Goal: Find specific fact: Find specific fact

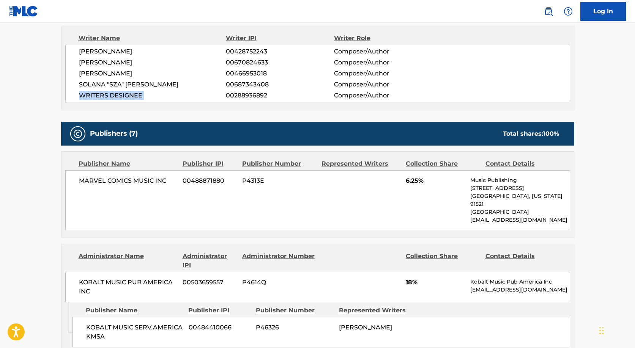
scroll to position [277, 0]
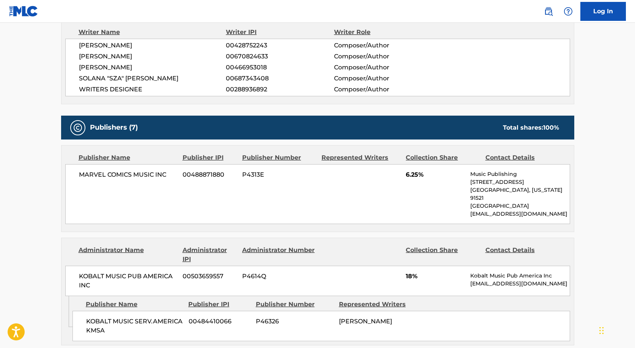
drag, startPoint x: 226, startPoint y: 44, endPoint x: 236, endPoint y: 49, distance: 11.0
click at [234, 49] on span "00428752243" at bounding box center [280, 45] width 108 height 9
click at [240, 54] on span "00670824633" at bounding box center [280, 56] width 108 height 9
click at [235, 46] on span "00428752243" at bounding box center [280, 45] width 108 height 9
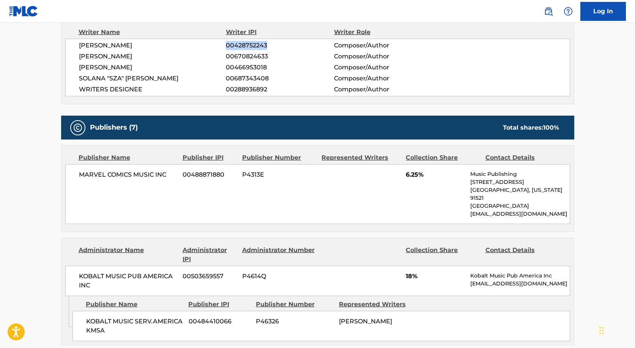
click at [226, 46] on span "00428752243" at bounding box center [280, 45] width 108 height 9
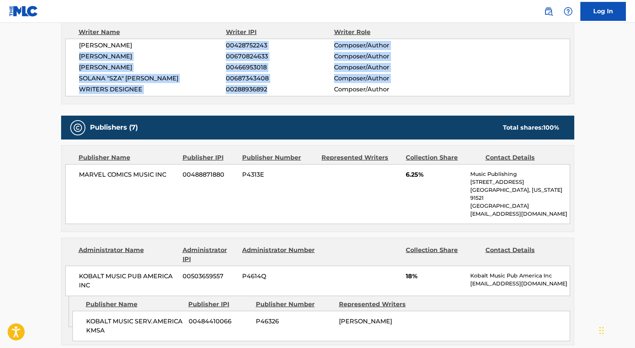
drag, startPoint x: 226, startPoint y: 46, endPoint x: 270, endPoint y: 91, distance: 63.0
click at [270, 91] on div "[PERSON_NAME] 00428752243 Composer/Author [PERSON_NAME] 00670824633 Composer/Au…" at bounding box center [317, 68] width 504 height 58
copy div "00428752243 Composer/Author [PERSON_NAME] 00670824633 Composer/Author [PERSON_N…"
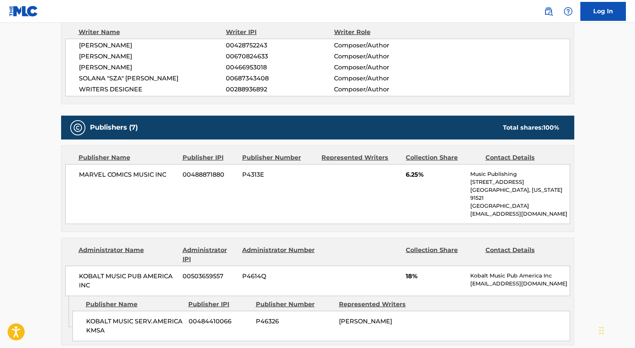
click at [265, 76] on span "00687343408" at bounding box center [280, 78] width 108 height 9
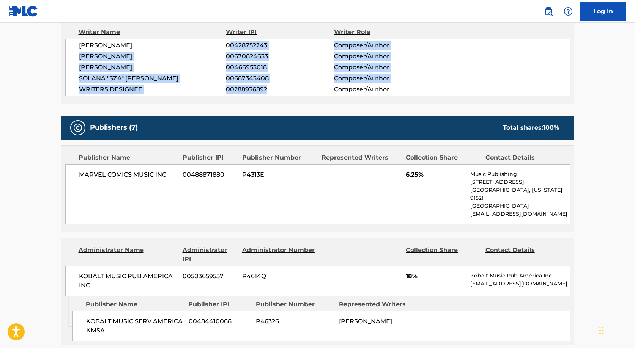
drag, startPoint x: 266, startPoint y: 89, endPoint x: 228, endPoint y: 47, distance: 56.6
click at [228, 47] on div "[PERSON_NAME] 00428752243 Composer/Author [PERSON_NAME] 00670824633 Composer/Au…" at bounding box center [317, 68] width 504 height 58
click at [228, 47] on span "00428752243" at bounding box center [280, 45] width 108 height 9
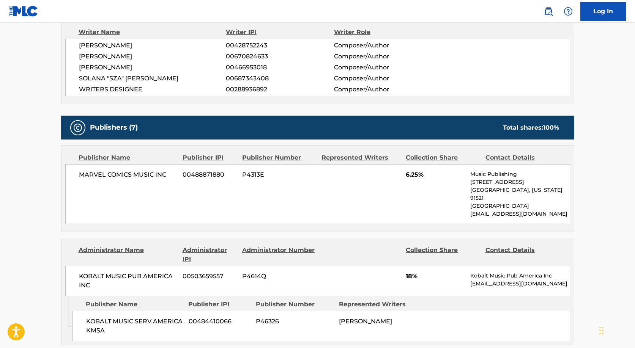
click at [225, 46] on span "[PERSON_NAME]" at bounding box center [152, 45] width 147 height 9
click at [236, 50] on span "00428752243" at bounding box center [280, 45] width 108 height 9
click at [235, 54] on span "00670824633" at bounding box center [280, 56] width 108 height 9
click at [234, 45] on span "00428752243" at bounding box center [280, 45] width 108 height 9
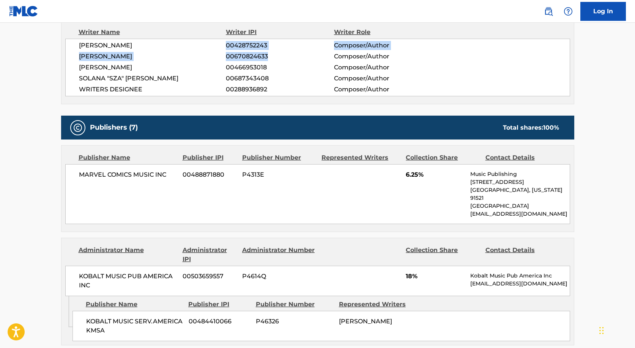
click at [235, 55] on span "00670824633" at bounding box center [280, 56] width 108 height 9
click at [234, 55] on span "00670824633" at bounding box center [280, 56] width 108 height 9
click at [239, 44] on span "00428752243" at bounding box center [280, 45] width 108 height 9
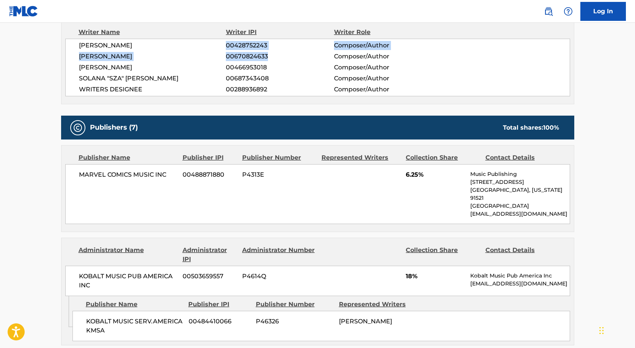
click at [231, 46] on span "00428752243" at bounding box center [280, 45] width 108 height 9
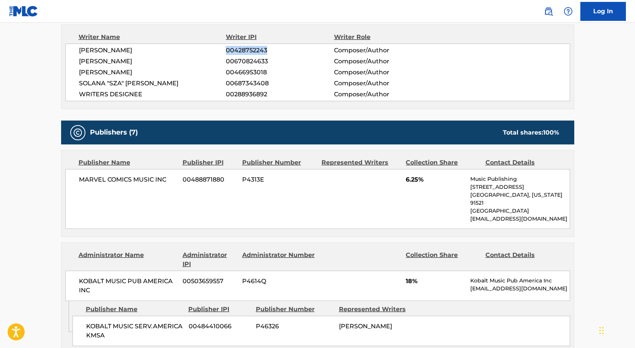
scroll to position [237, 0]
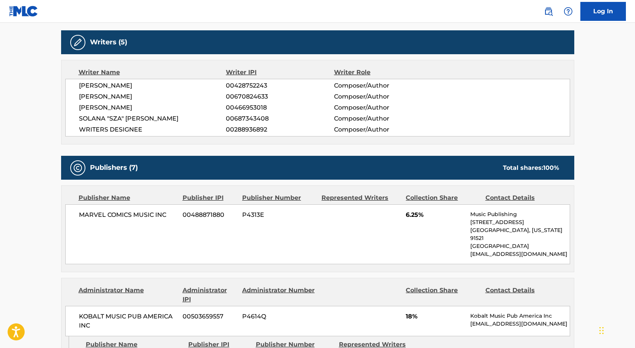
click at [236, 94] on span "00670824633" at bounding box center [280, 96] width 108 height 9
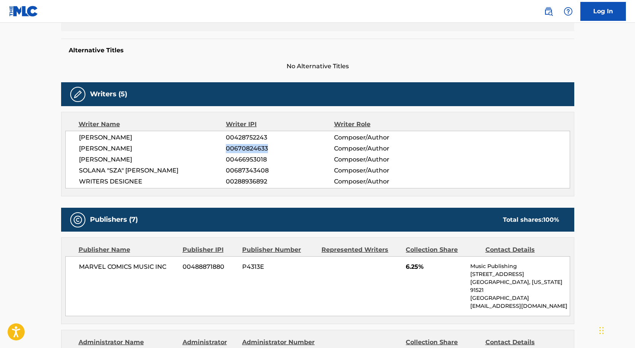
scroll to position [182, 0]
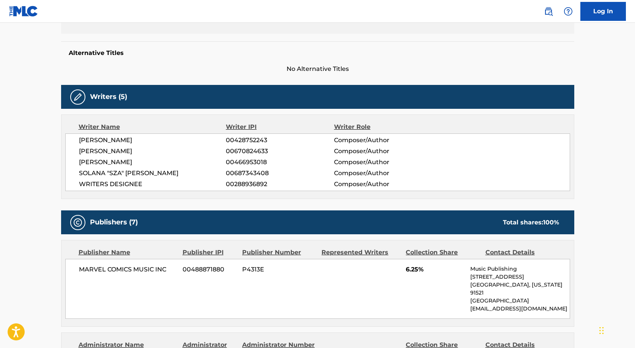
click at [263, 162] on span "00466953018" at bounding box center [280, 162] width 108 height 9
click at [263, 177] on span "00687343408" at bounding box center [280, 173] width 108 height 9
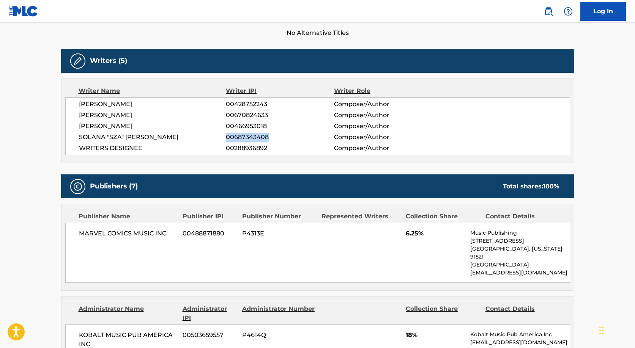
scroll to position [222, 0]
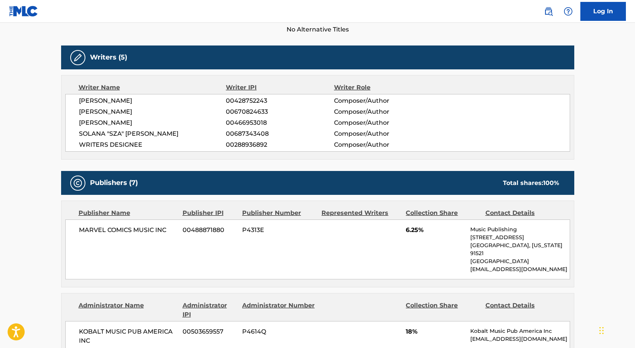
click at [251, 140] on div "[PERSON_NAME] 00428752243 Composer/Author [PERSON_NAME] 00670824633 Composer/Au…" at bounding box center [317, 123] width 504 height 58
click at [251, 144] on span "00288936892" at bounding box center [280, 144] width 108 height 9
click at [253, 134] on span "00687343408" at bounding box center [280, 133] width 108 height 9
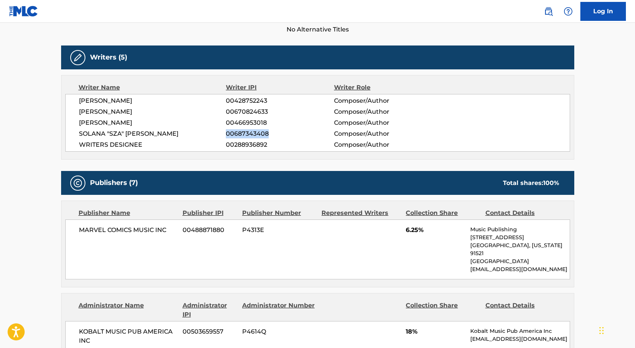
click at [253, 134] on span "00687343408" at bounding box center [280, 133] width 108 height 9
copy span "00687343408"
click at [253, 134] on span "00687343408" at bounding box center [280, 133] width 108 height 9
click at [233, 107] on span "00670824633" at bounding box center [280, 111] width 108 height 9
click at [229, 98] on span "00428752243" at bounding box center [280, 100] width 108 height 9
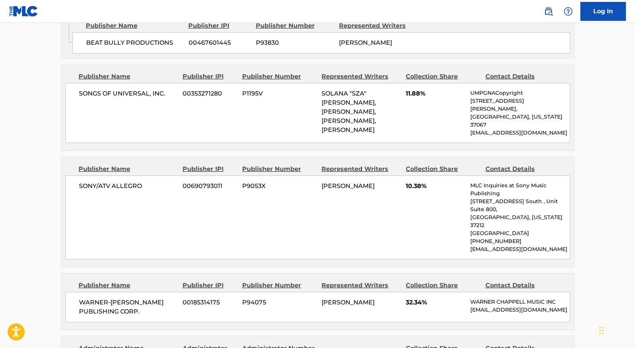
scroll to position [705, 0]
